Goal: Task Accomplishment & Management: Complete application form

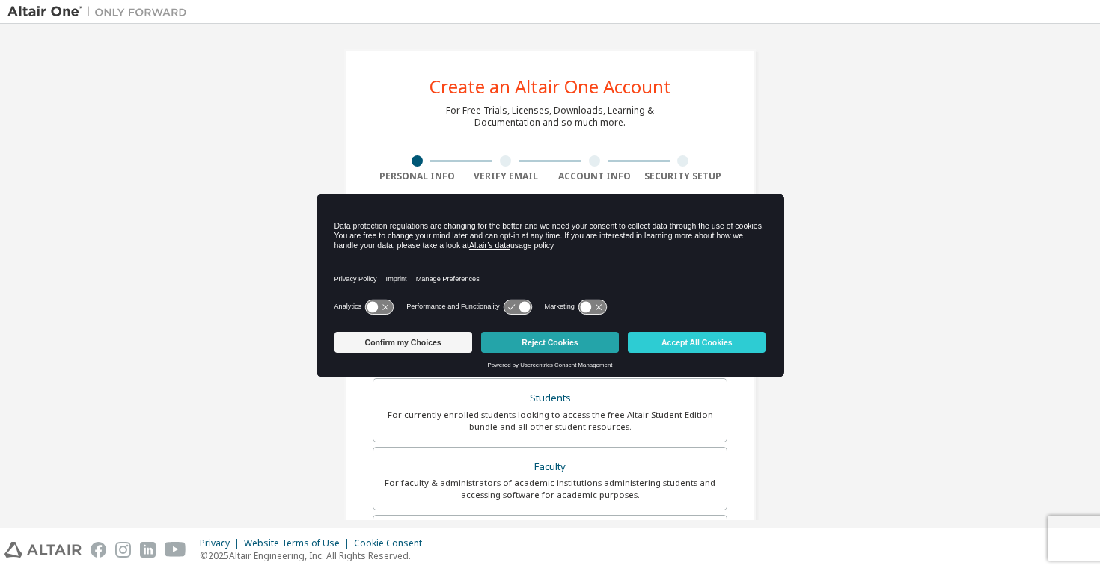
click at [565, 345] on button "Reject Cookies" at bounding box center [550, 342] width 138 height 21
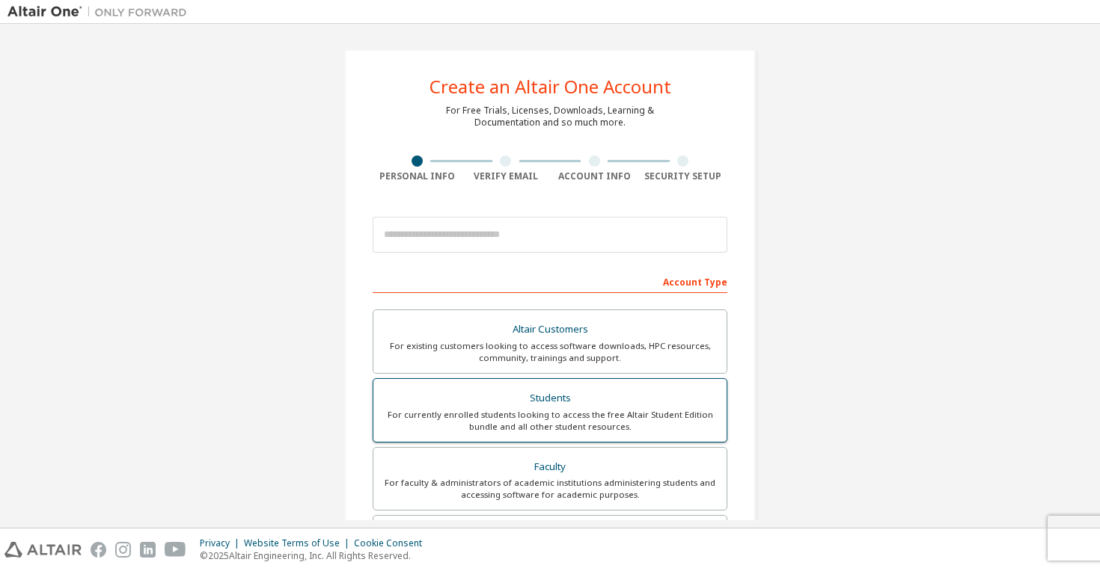
click at [555, 402] on div "Students" at bounding box center [549, 398] width 335 height 21
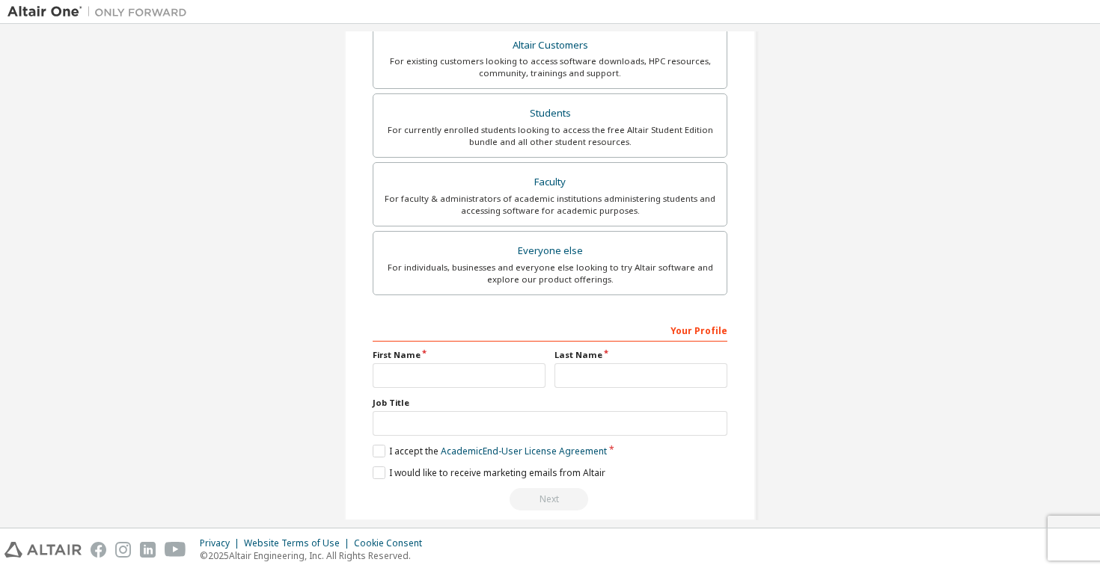
scroll to position [325, 0]
click at [424, 365] on input "text" at bounding box center [459, 374] width 173 height 25
type input "*******"
type input "**********"
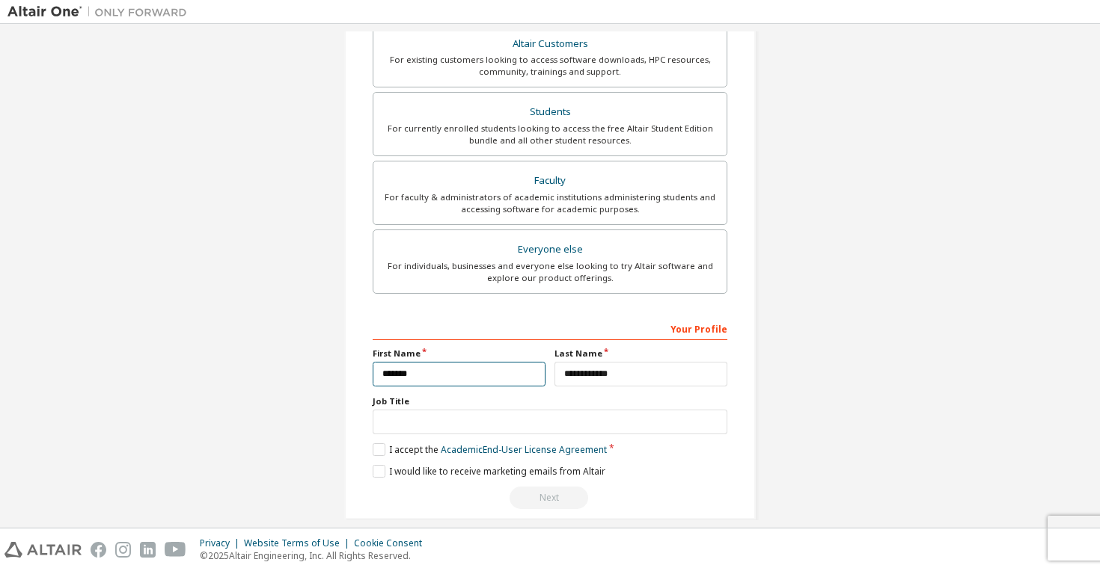
scroll to position [342, 0]
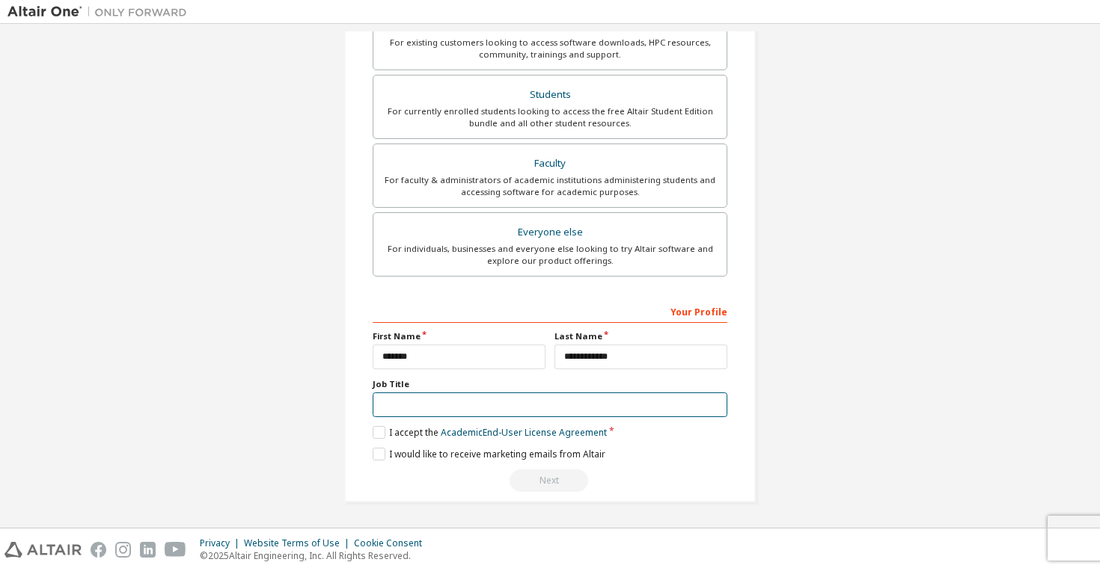
click at [445, 401] on input "text" at bounding box center [550, 405] width 355 height 25
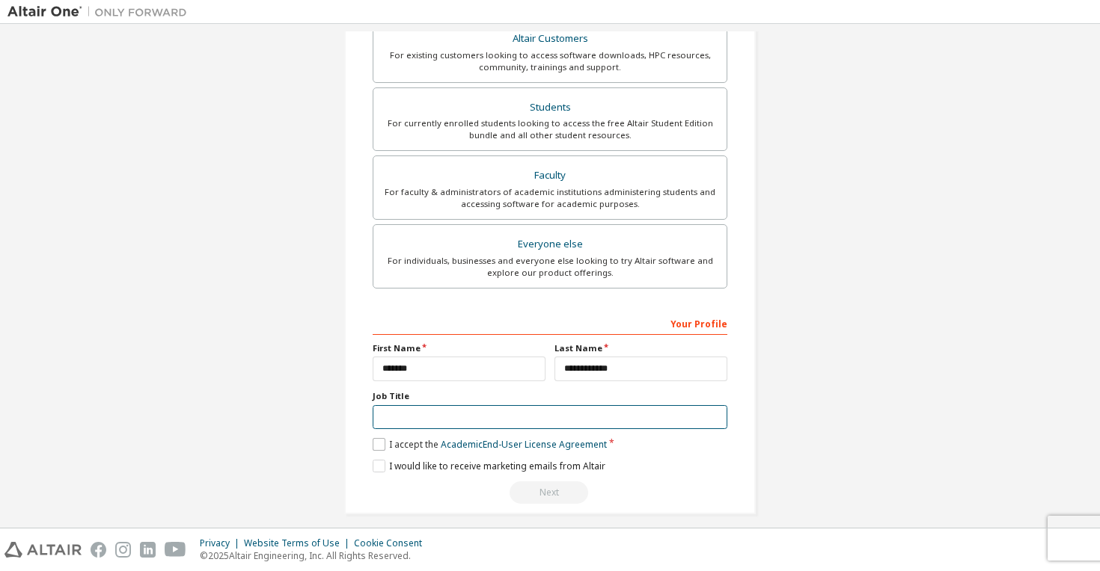
scroll to position [354, 0]
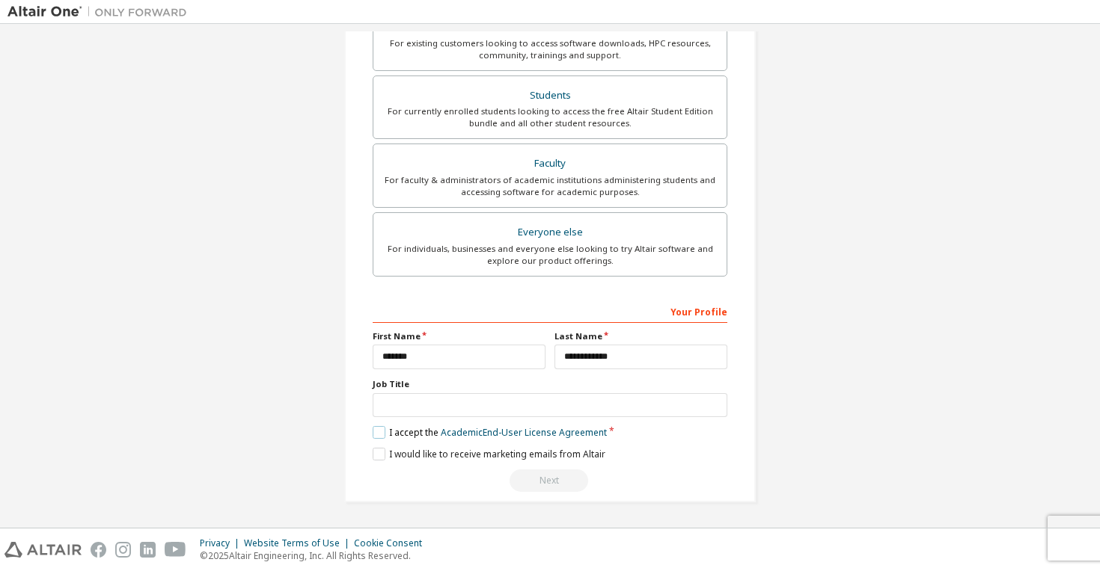
click at [373, 432] on label "I accept the Academic End-User License Agreement" at bounding box center [490, 432] width 234 height 13
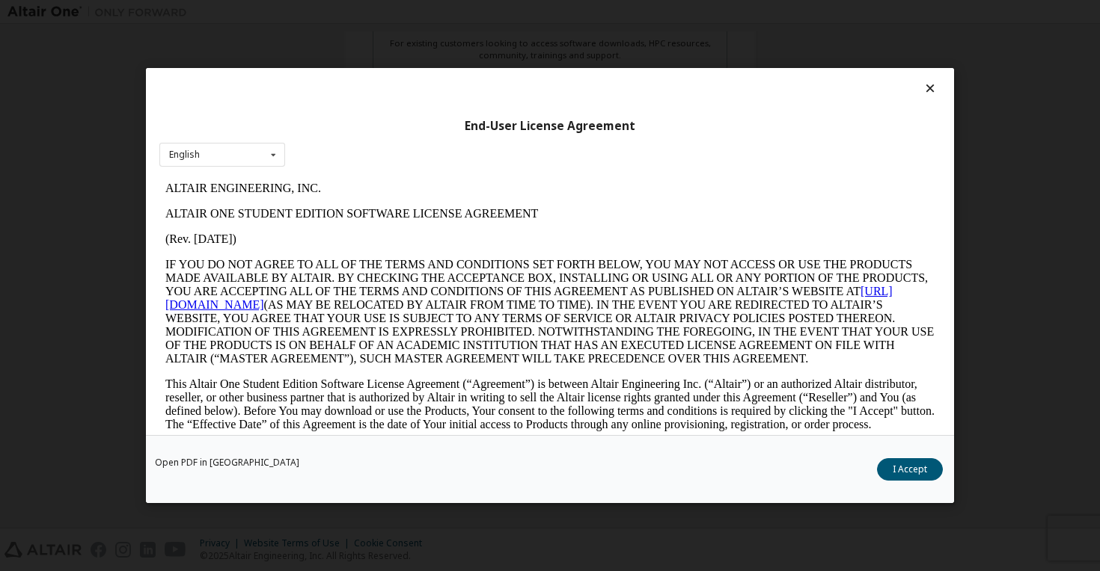
scroll to position [0, 0]
click at [896, 471] on button "I Accept" at bounding box center [910, 470] width 66 height 22
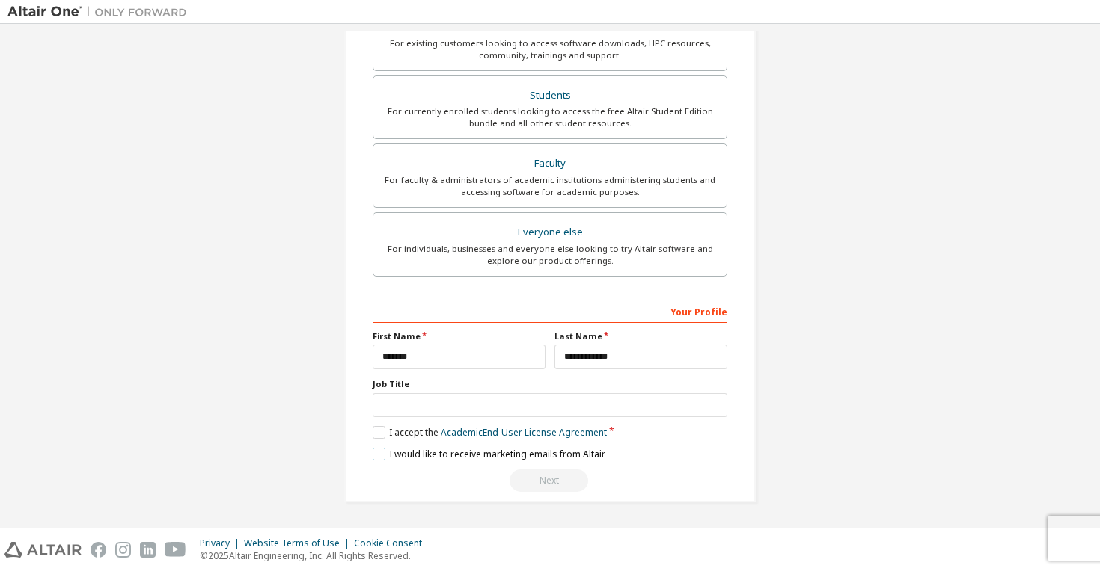
click at [429, 456] on label "I would like to receive marketing emails from Altair" at bounding box center [489, 454] width 233 height 13
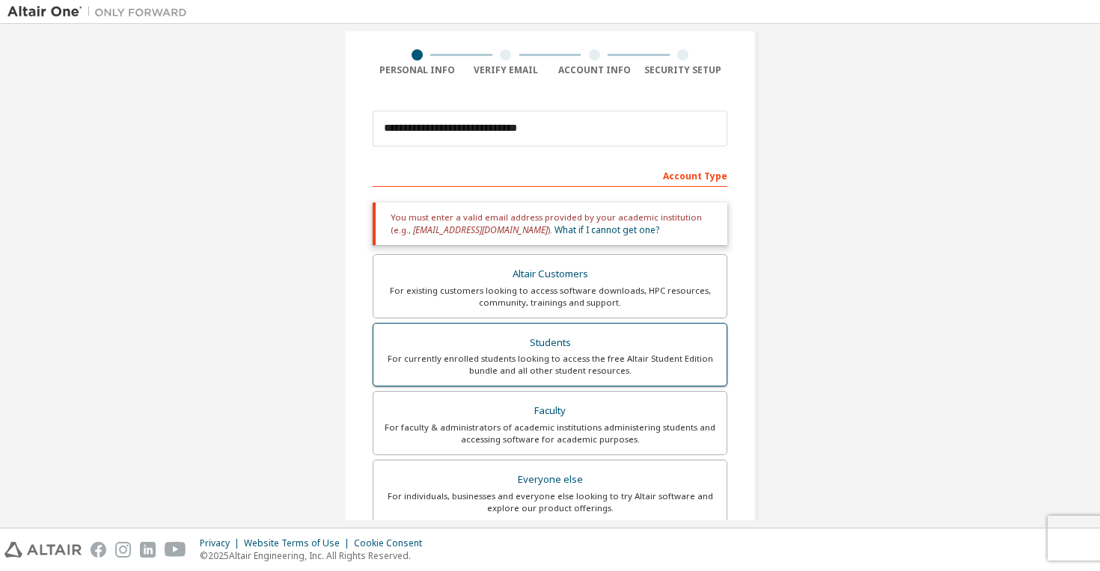
scroll to position [75, 0]
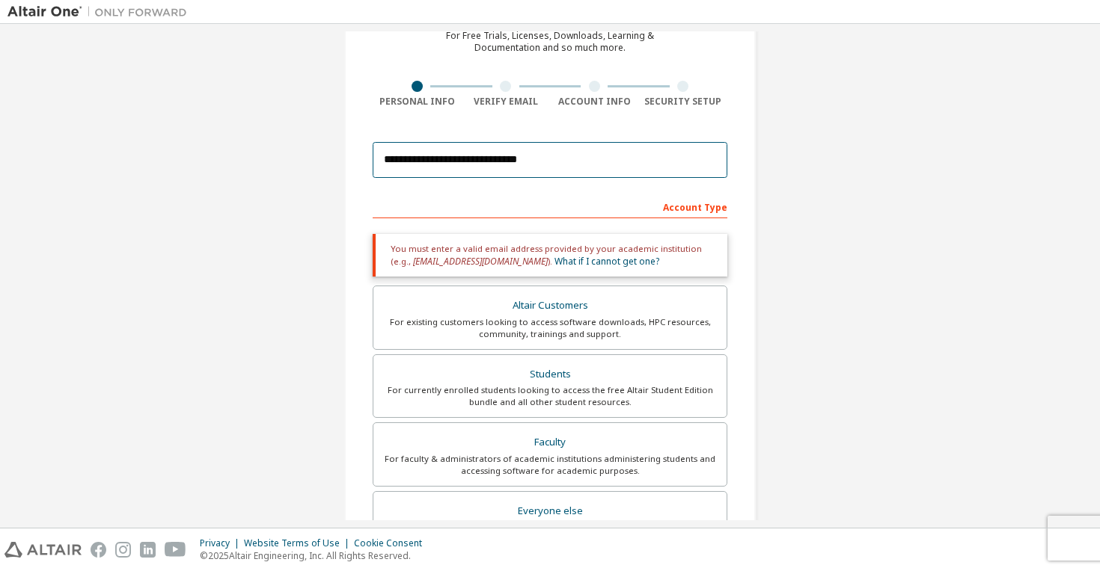
drag, startPoint x: 555, startPoint y: 165, endPoint x: 275, endPoint y: 135, distance: 281.4
click at [275, 135] on div "**********" at bounding box center [549, 378] width 1085 height 843
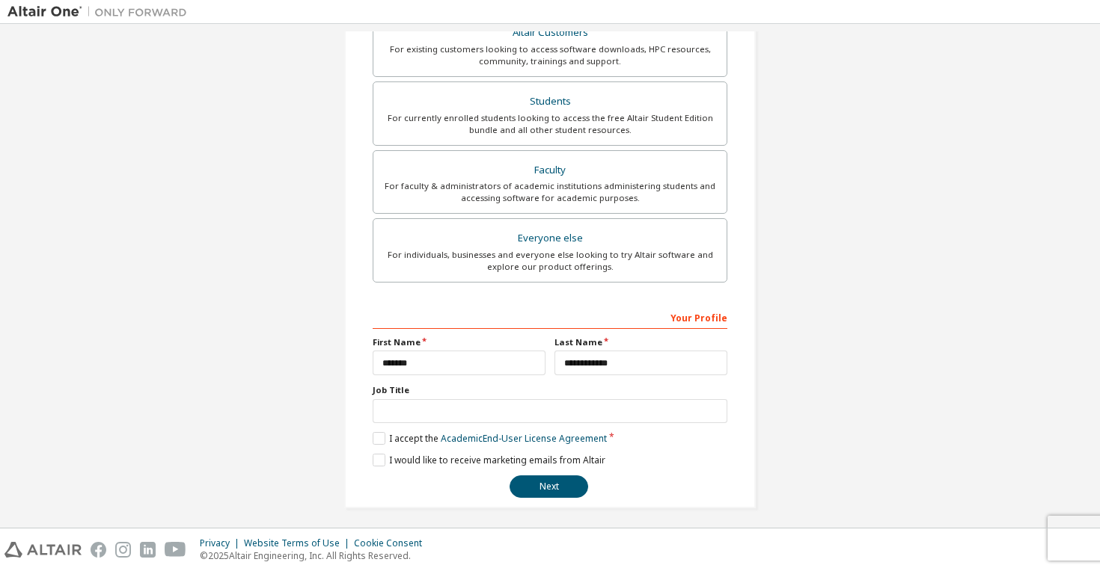
scroll to position [303, 0]
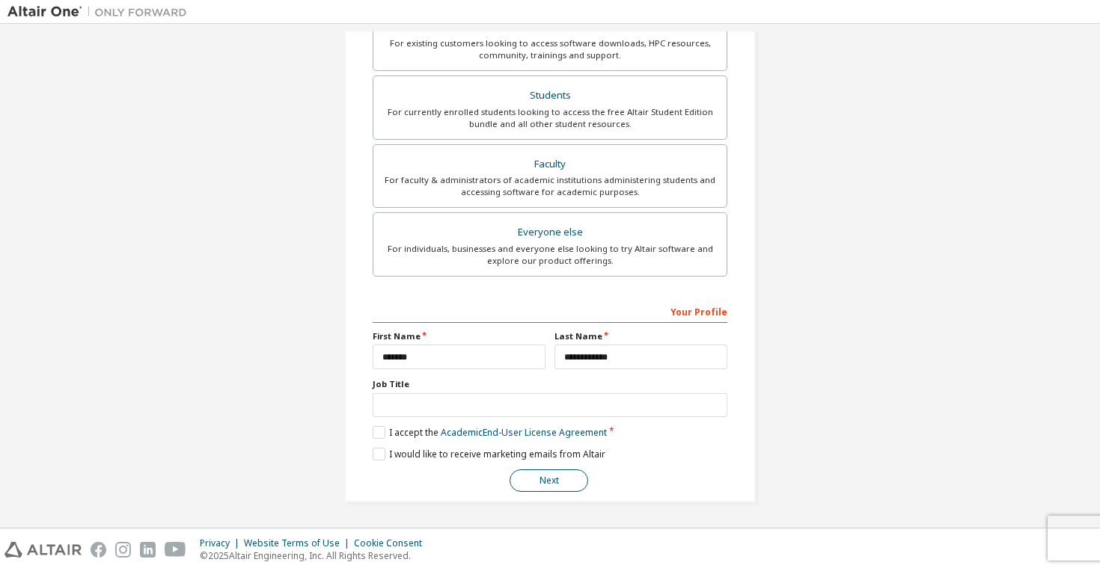
type input "**********"
click at [536, 470] on button "Next" at bounding box center [548, 481] width 79 height 22
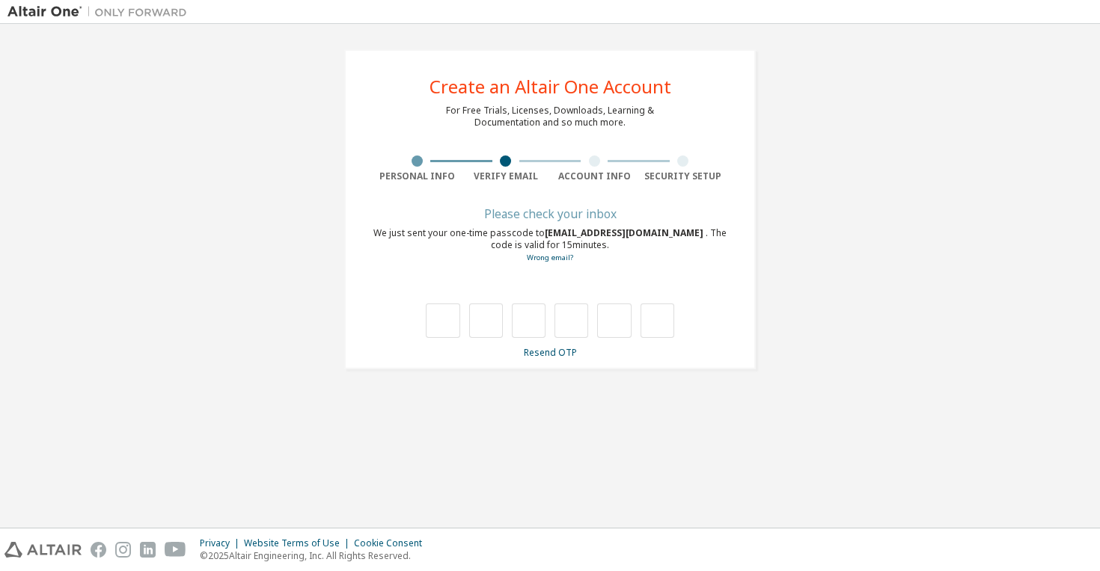
scroll to position [0, 0]
type input "*"
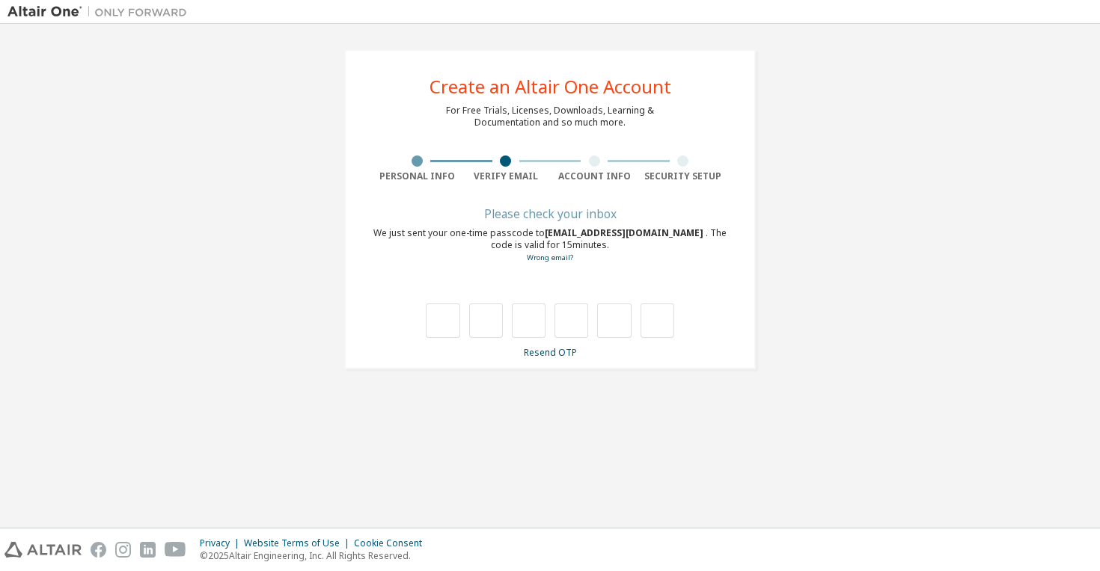
type input "*"
